Goal: Find specific page/section: Find specific page/section

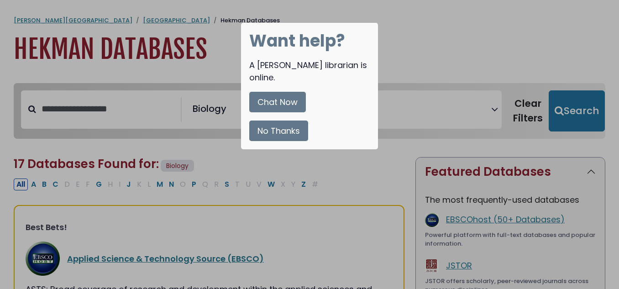
select select "*****"
select select "Database Vendors Filter"
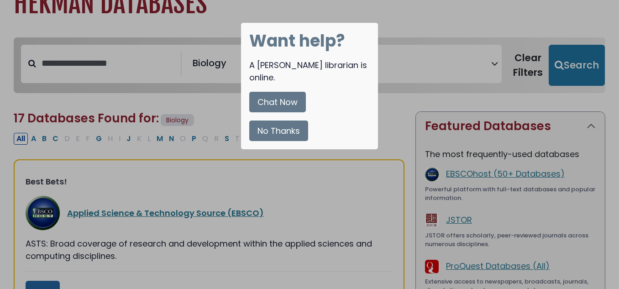
scroll to position [59, 0]
click at [288, 120] on button "No Thanks" at bounding box center [278, 130] width 59 height 21
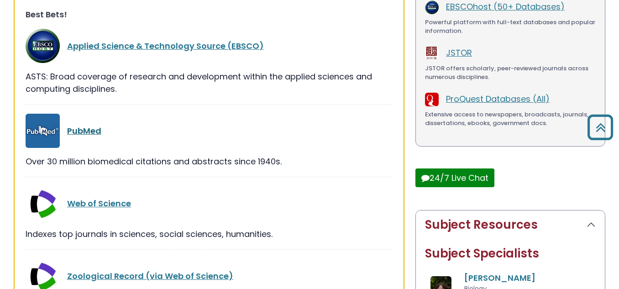
scroll to position [228, 0]
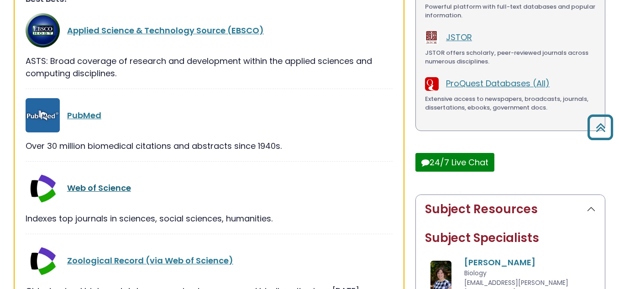
click at [111, 187] on link "Web of Science" at bounding box center [99, 187] width 64 height 11
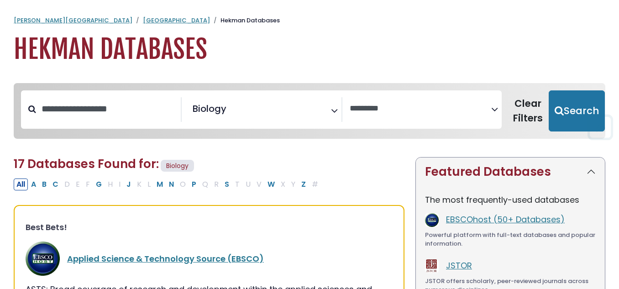
select select "Database Vendors Filter"
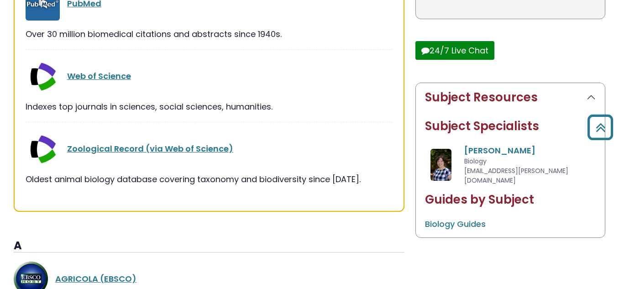
scroll to position [274, 0]
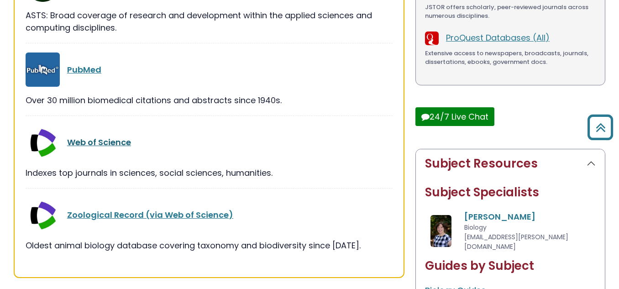
click at [115, 145] on link "Web of Science" at bounding box center [99, 141] width 64 height 11
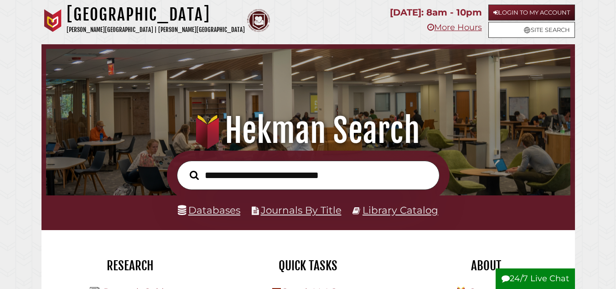
scroll to position [173, 520]
